Goal: Find specific page/section: Find specific page/section

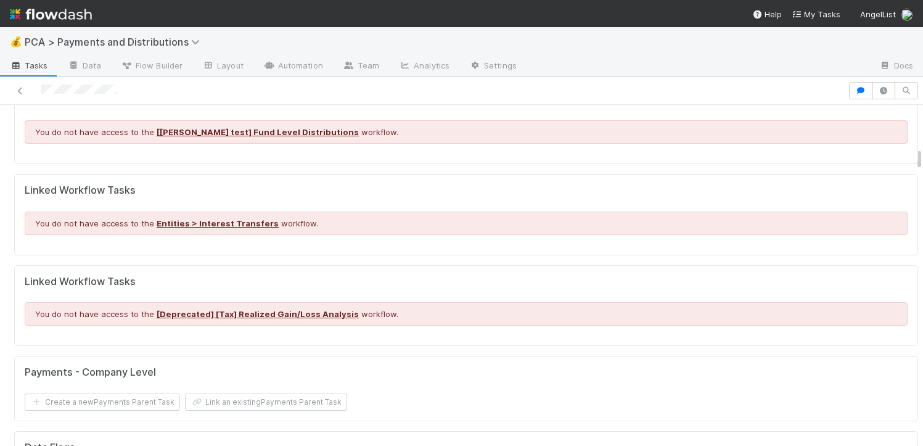
scroll to position [938, 0]
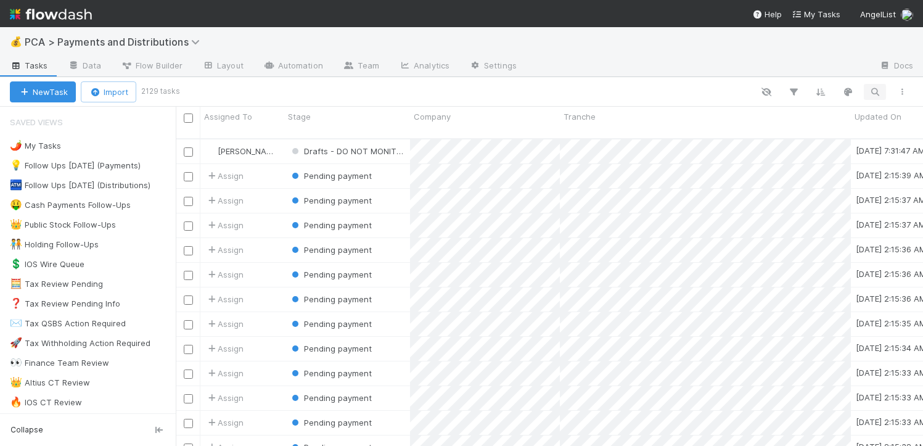
scroll to position [308, 738]
click at [875, 92] on icon "button" at bounding box center [874, 91] width 12 height 11
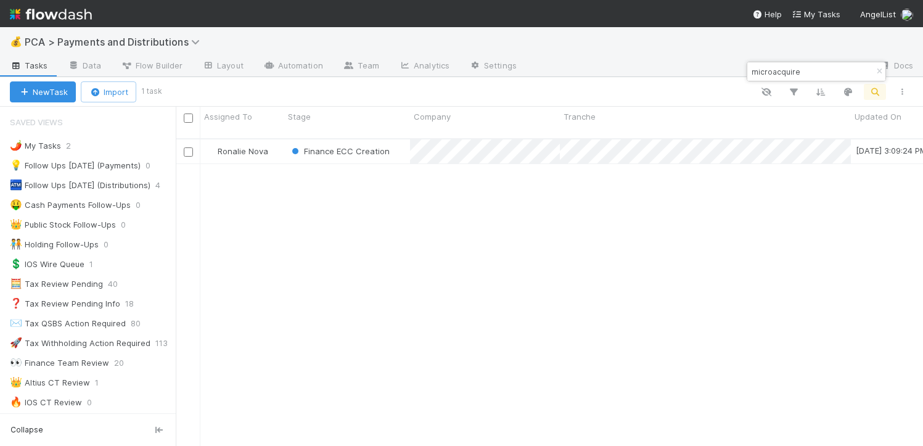
type input "microacquire"
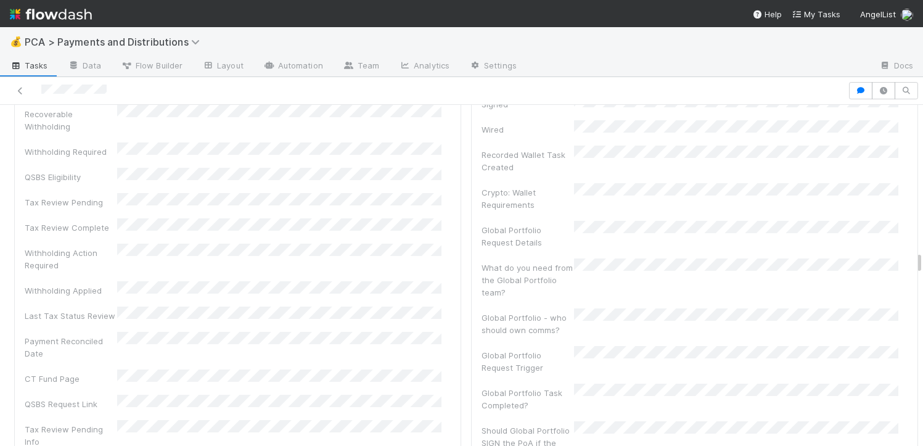
scroll to position [5078, 0]
